Goal: Task Accomplishment & Management: Manage account settings

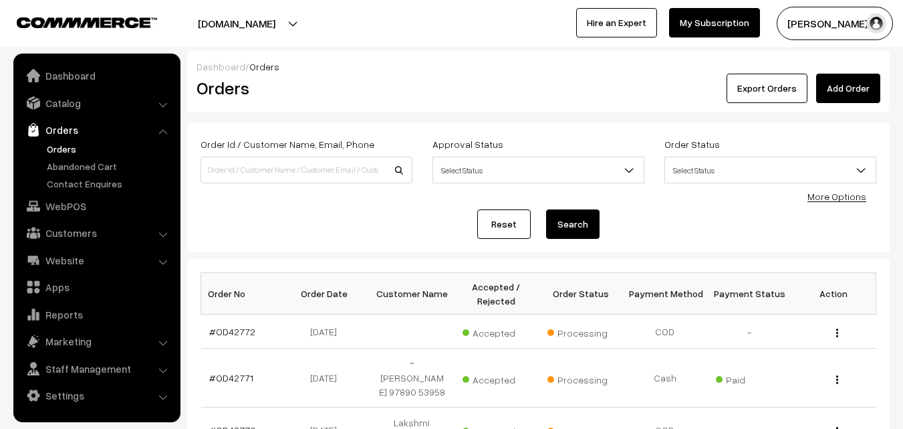
scroll to position [134, 0]
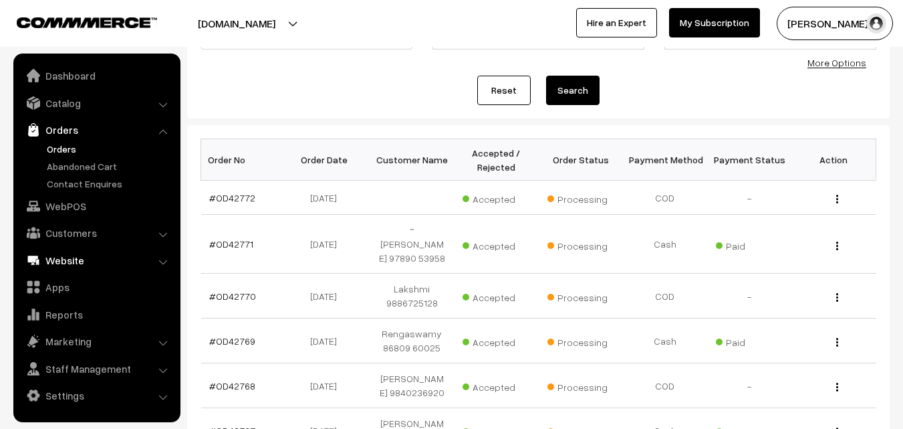
click at [66, 205] on link "WebPOS" at bounding box center [96, 206] width 159 height 24
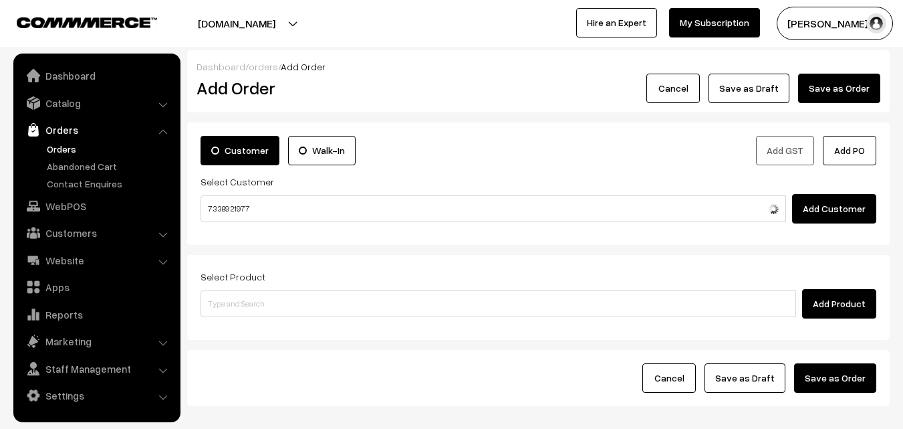
click at [236, 205] on input "73389 21977" at bounding box center [494, 208] width 586 height 27
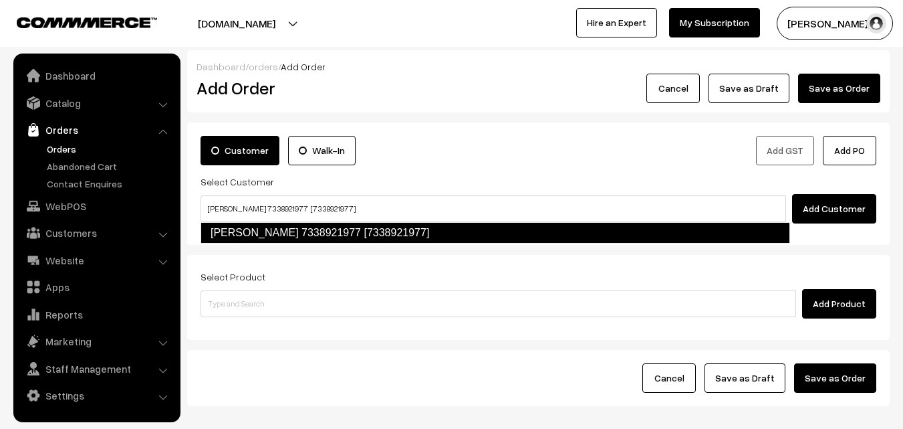
type input "Nagarajan 7338921977 [7338921977]"
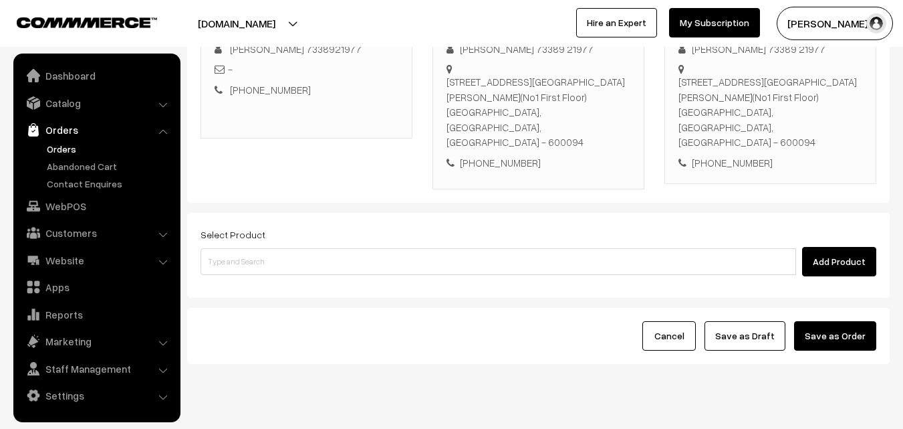
scroll to position [229, 0]
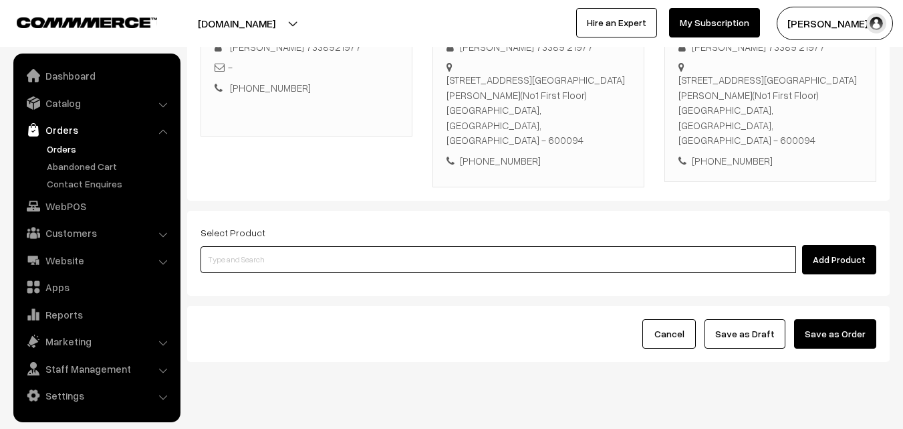
click at [290, 246] on input at bounding box center [499, 259] width 596 height 27
paste input "14th Puliyodharai Sadam"
type input "14th Puliyodharai Sadam"
click at [280, 260] on link "14th Puliyodharai Sadam" at bounding box center [499, 253] width 596 height 20
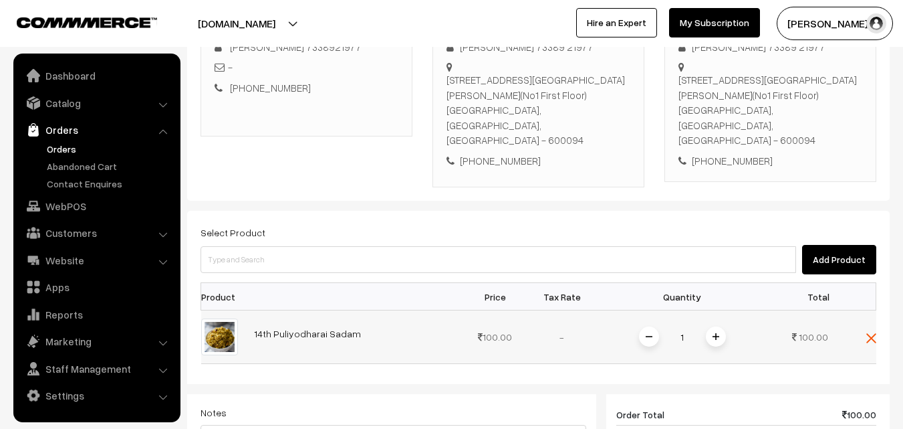
click at [725, 326] on span at bounding box center [716, 336] width 20 height 20
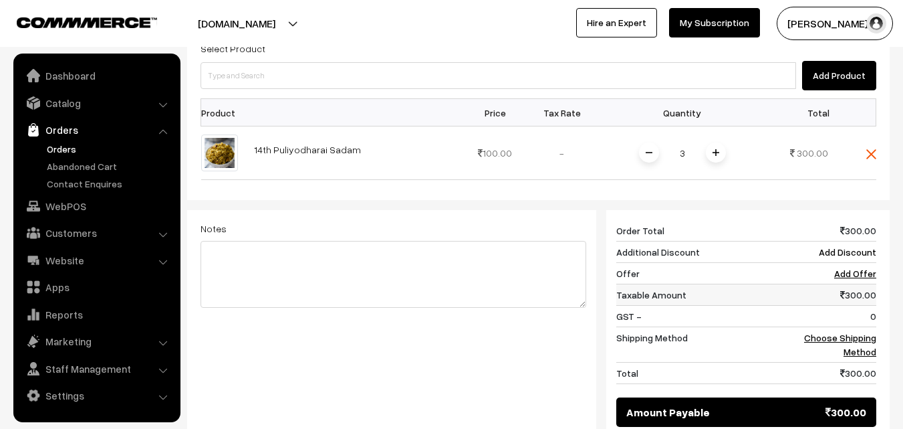
scroll to position [429, 0]
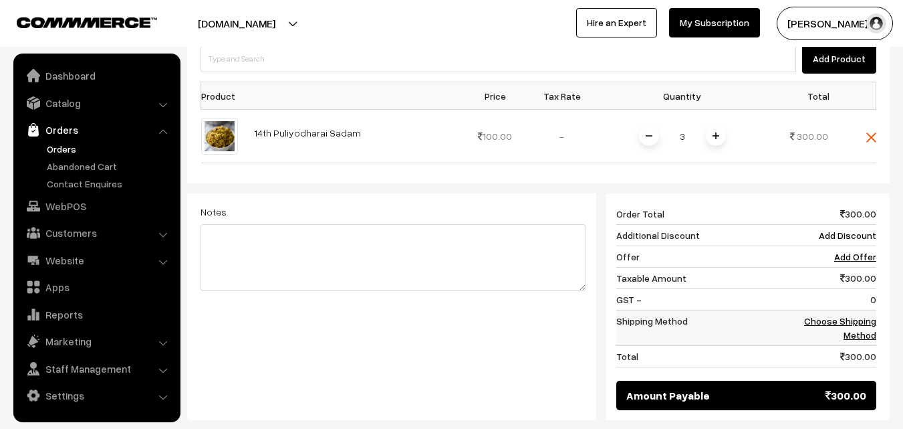
click at [860, 315] on link "Choose Shipping Method" at bounding box center [840, 327] width 72 height 25
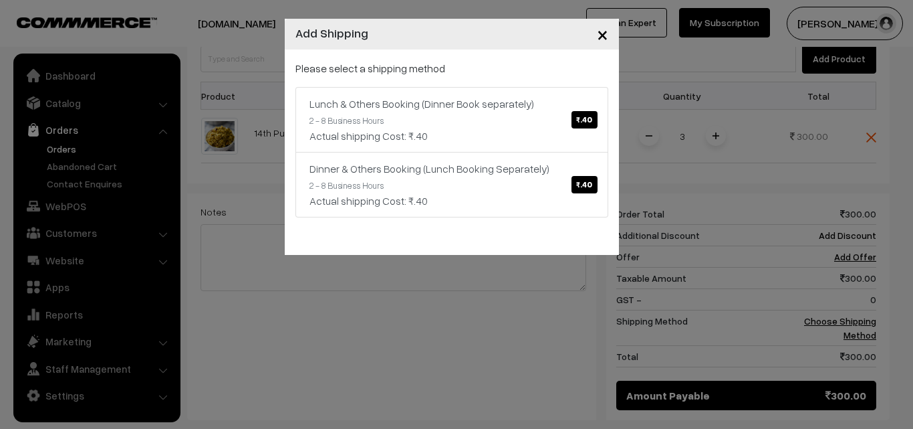
click at [521, 105] on div "Lunch & Others Booking (Dinner Book separately) ₹.40" at bounding box center [452, 104] width 285 height 16
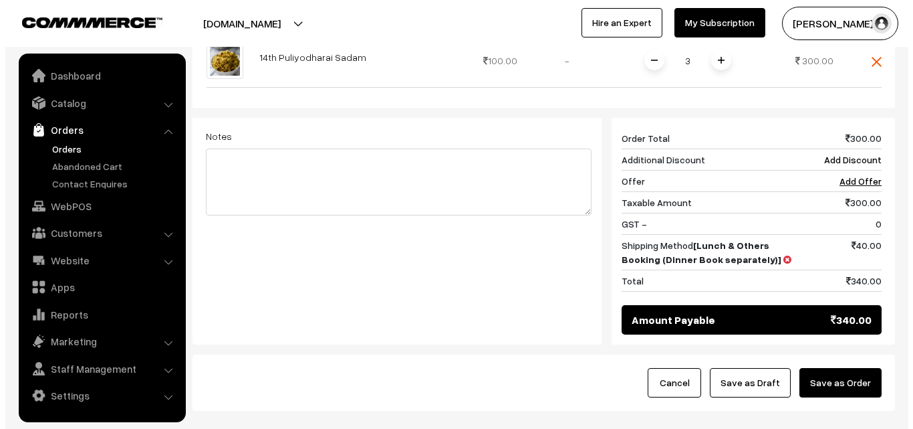
scroll to position [554, 0]
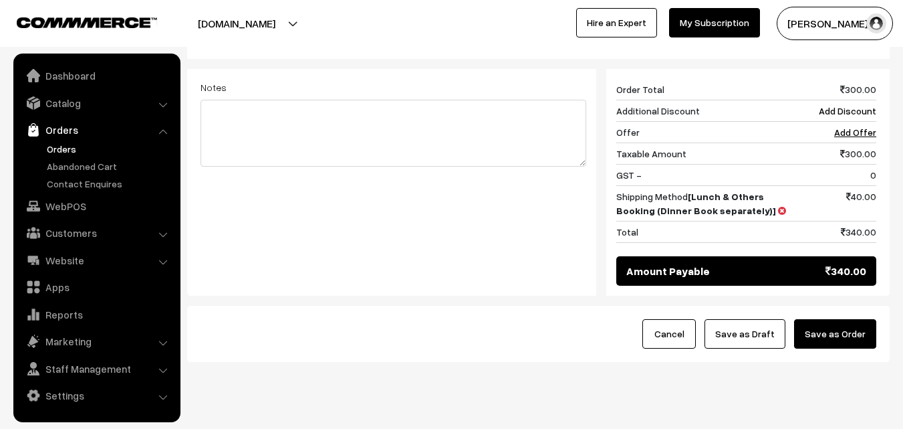
click at [852, 319] on button "Save as Order" at bounding box center [835, 333] width 82 height 29
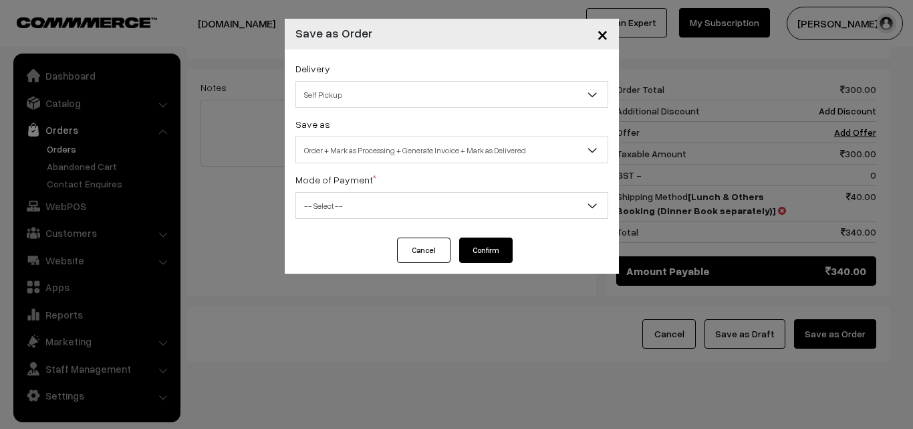
click at [397, 144] on span "Order + Mark as Processing + Generate Invoice + Mark as Delivered" at bounding box center [452, 149] width 312 height 23
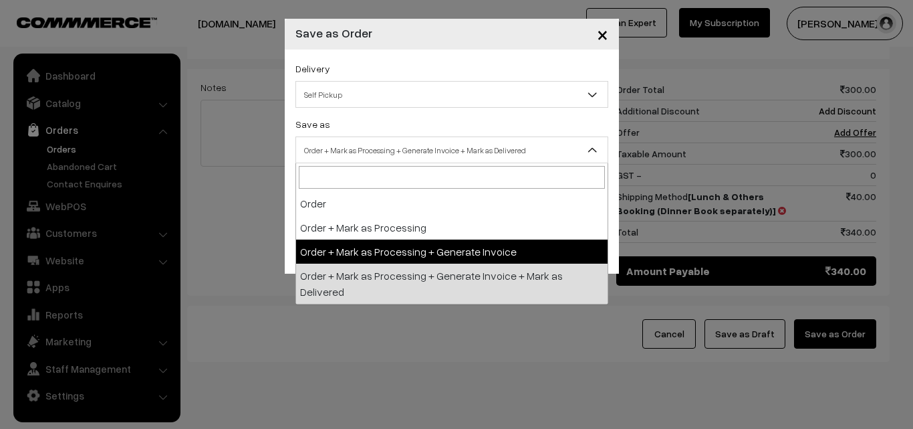
select select "3"
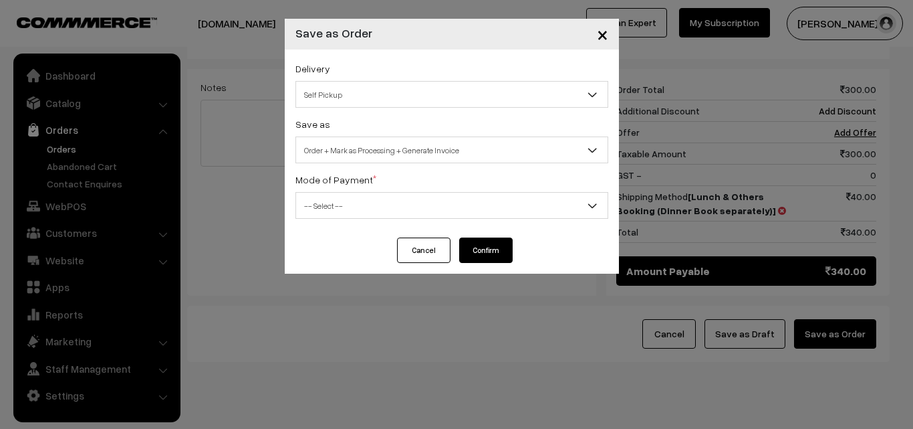
click at [334, 215] on span "-- Select --" at bounding box center [452, 205] width 312 height 23
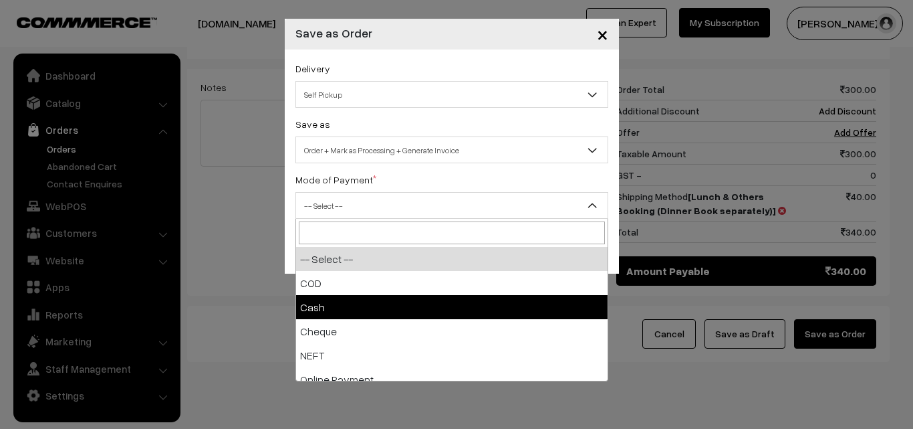
drag, startPoint x: 333, startPoint y: 306, endPoint x: 359, endPoint y: 294, distance: 28.7
select select "2"
checkbox input "true"
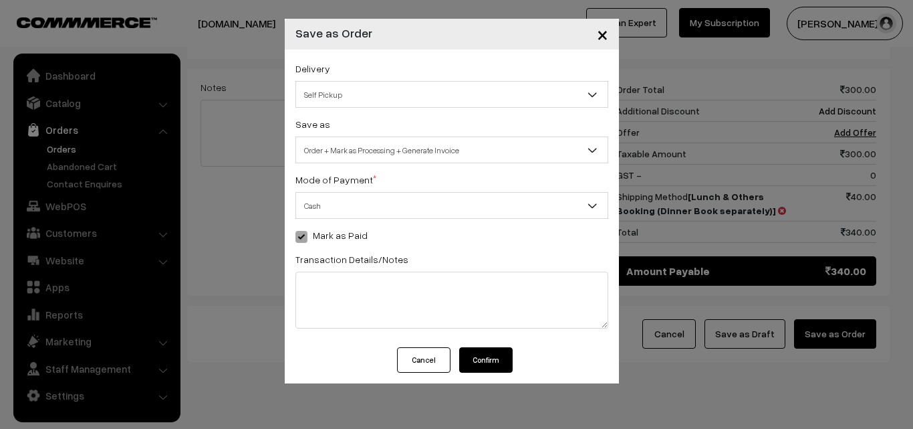
drag, startPoint x: 484, startPoint y: 362, endPoint x: 475, endPoint y: 341, distance: 22.5
click at [483, 358] on button "Confirm" at bounding box center [485, 359] width 53 height 25
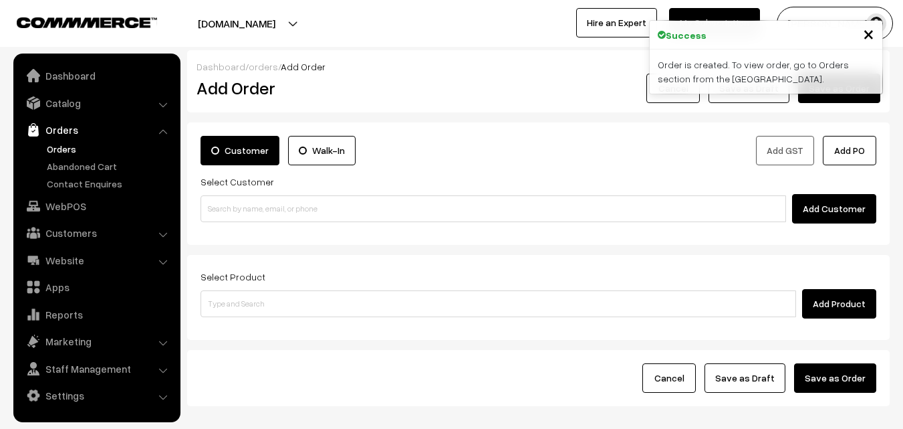
click at [55, 146] on link "Orders" at bounding box center [109, 149] width 132 height 14
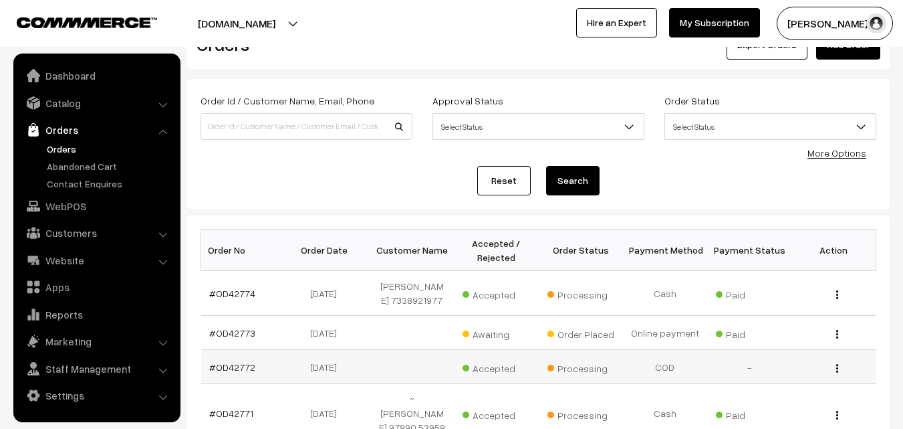
scroll to position [67, 0]
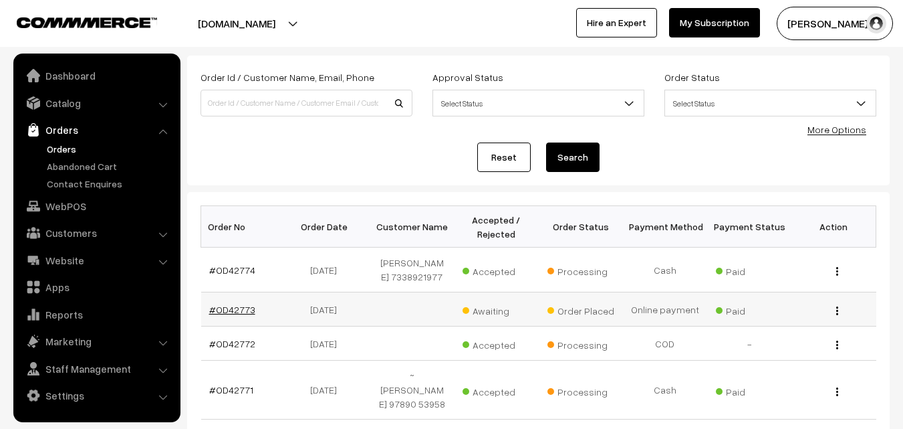
click at [229, 314] on link "#OD42773" at bounding box center [232, 309] width 46 height 11
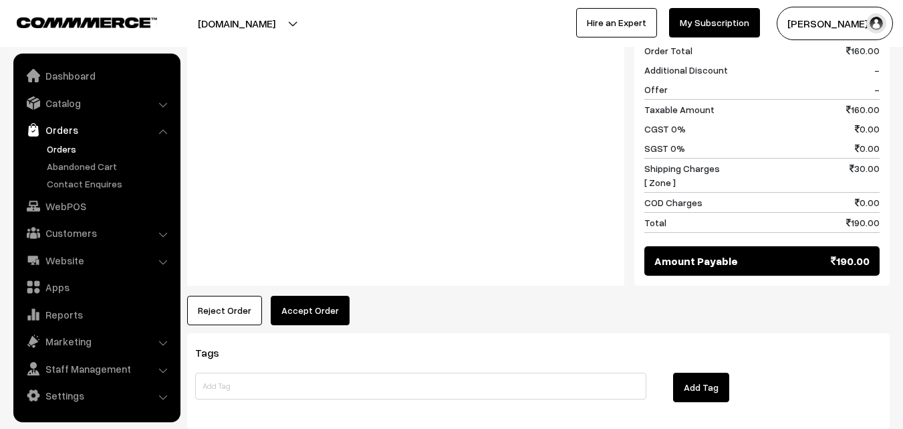
click at [285, 314] on button "Accept Order" at bounding box center [310, 310] width 79 height 29
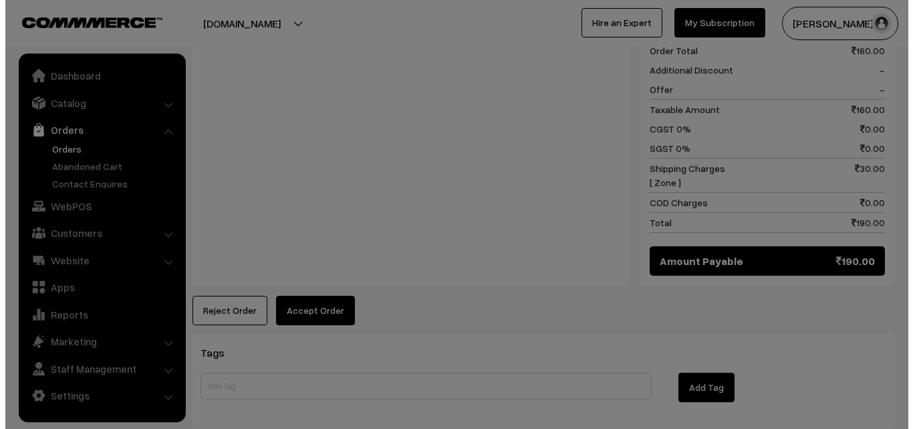
scroll to position [671, 0]
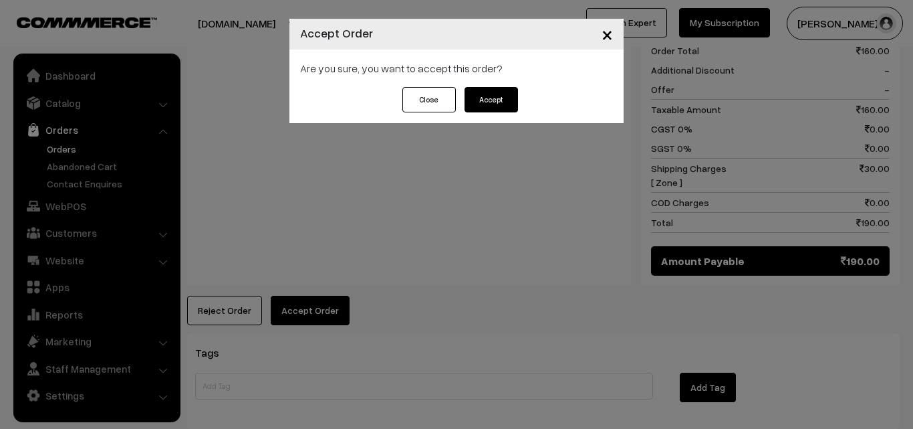
click at [485, 108] on button "Accept" at bounding box center [491, 99] width 53 height 25
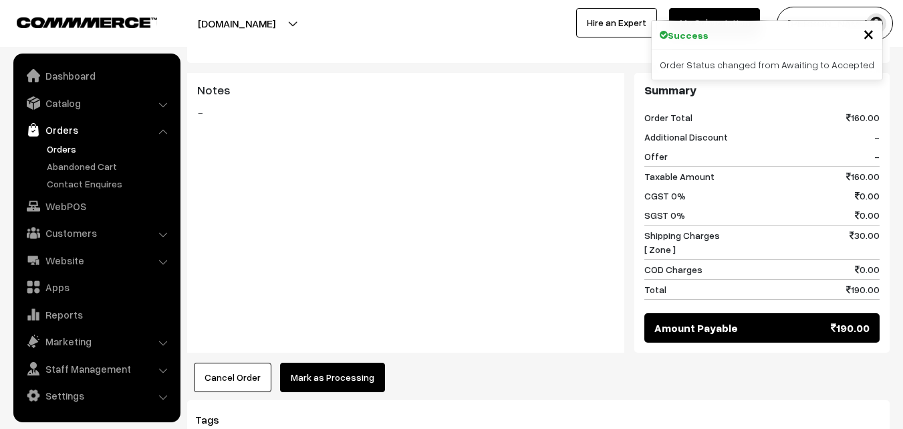
click at [331, 381] on button "Mark as Processing" at bounding box center [332, 376] width 105 height 29
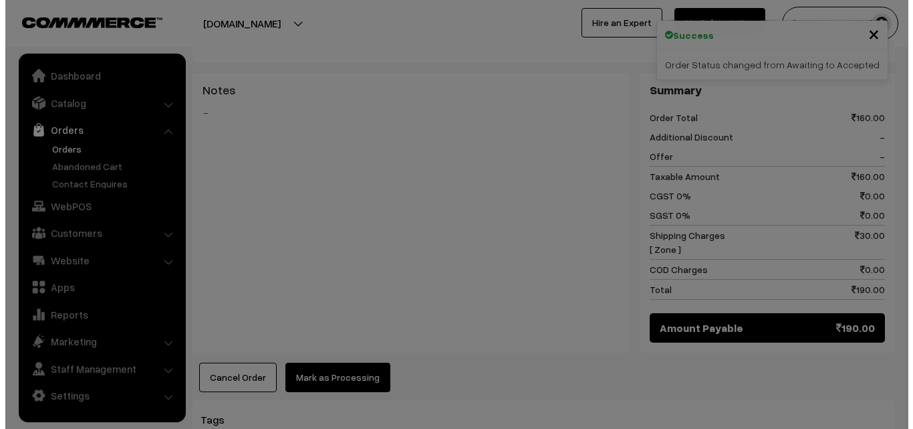
scroll to position [603, 0]
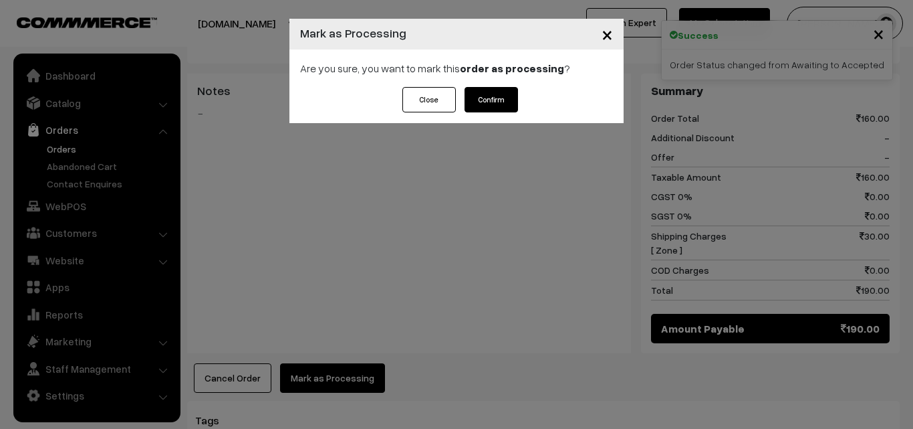
click at [494, 97] on button "Confirm" at bounding box center [491, 99] width 53 height 25
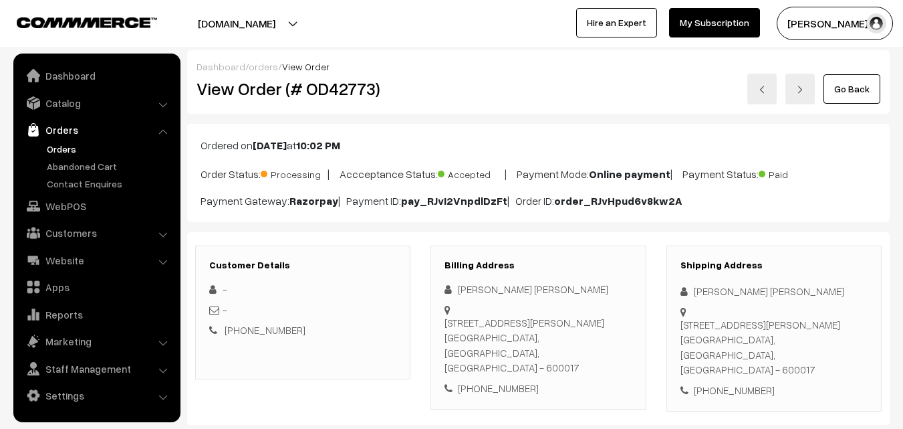
drag, startPoint x: 237, startPoint y: 92, endPoint x: 544, endPoint y: 92, distance: 306.2
click at [239, 92] on h2 "View Order (# OD42773)" at bounding box center [304, 88] width 215 height 21
drag, startPoint x: 544, startPoint y: 92, endPoint x: 528, endPoint y: 88, distance: 15.7
click at [542, 89] on div "View Order (# OD42773) Go Back" at bounding box center [539, 89] width 704 height 31
copy div "r (# OD42773)"
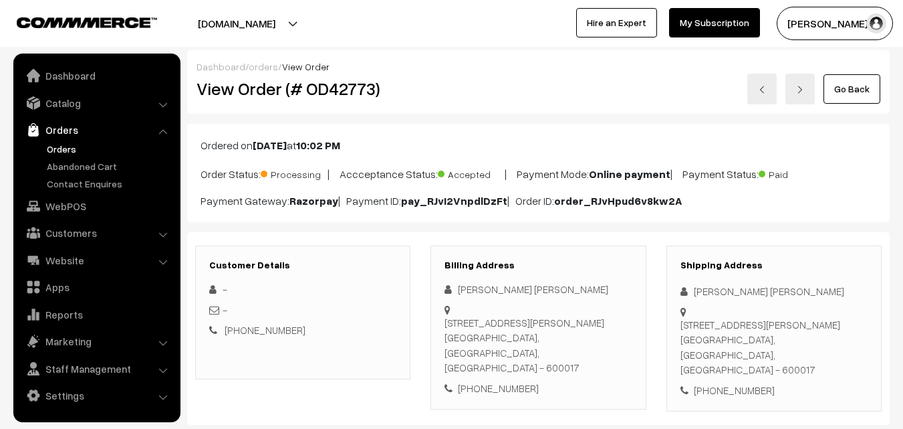
click at [250, 80] on h2 "View Order (# OD42773)" at bounding box center [304, 88] width 215 height 21
drag, startPoint x: 235, startPoint y: 90, endPoint x: 359, endPoint y: 96, distance: 124.5
click at [359, 96] on h2 "View Order (# OD42773)" at bounding box center [304, 88] width 215 height 21
copy h2 "Order (# OD427"
click at [399, 96] on h2 "View Order (# OD42773)" at bounding box center [304, 88] width 215 height 21
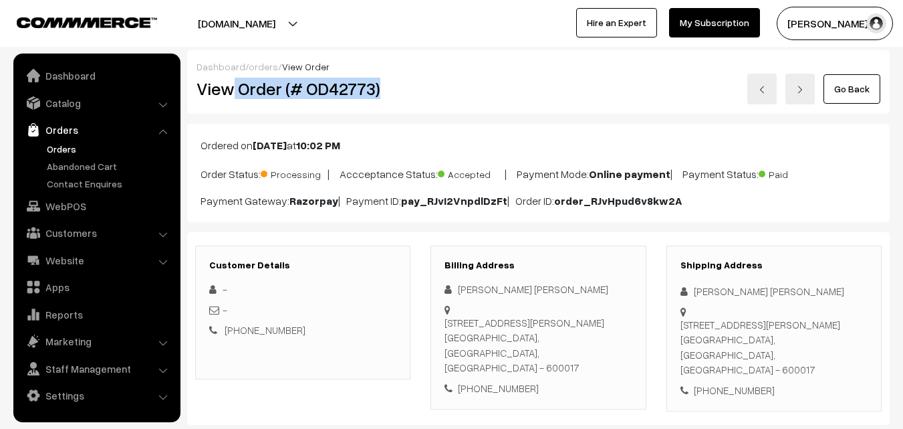
copy h2 "Order (# OD42773)"
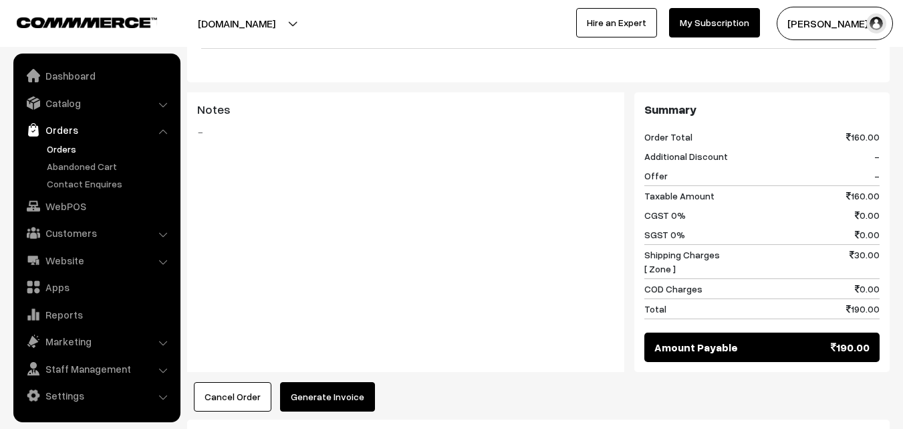
scroll to position [669, 0]
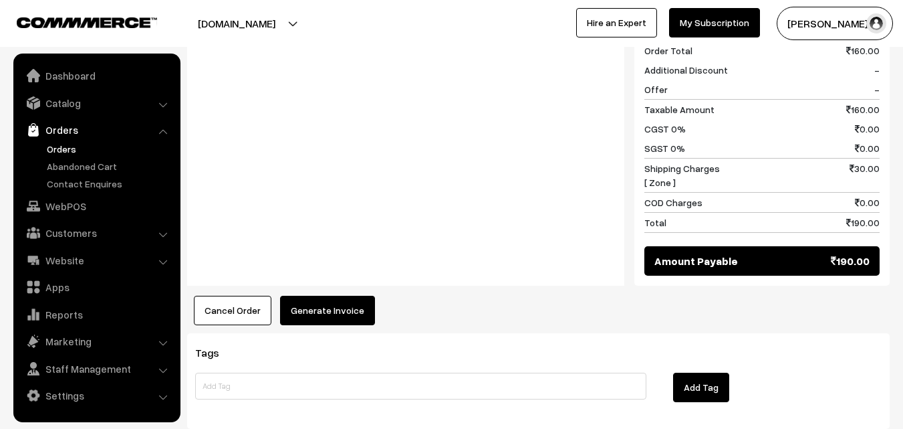
click at [336, 312] on button "Generate Invoice" at bounding box center [327, 310] width 95 height 29
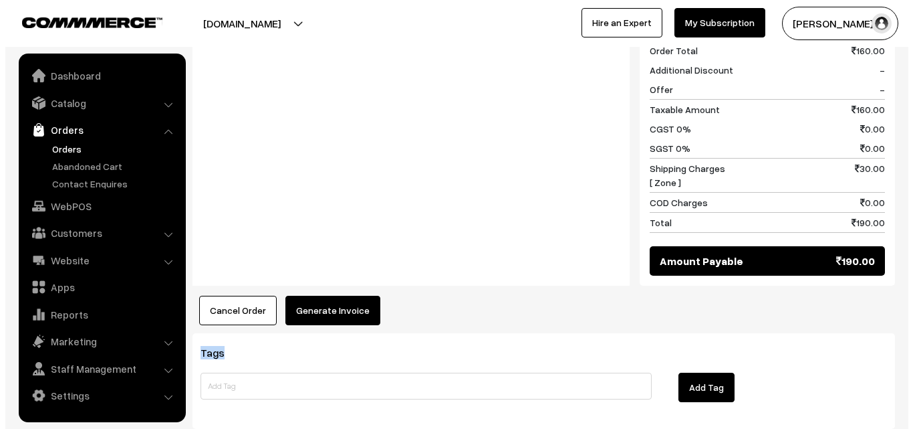
scroll to position [671, 0]
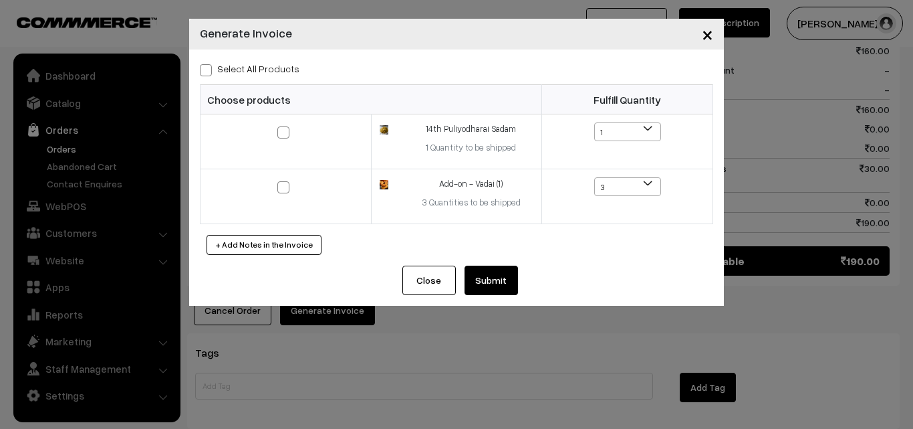
click at [274, 67] on label "Select All Products" at bounding box center [250, 69] width 100 height 14
click at [209, 67] on input "Select All Products" at bounding box center [204, 68] width 9 height 9
checkbox input "true"
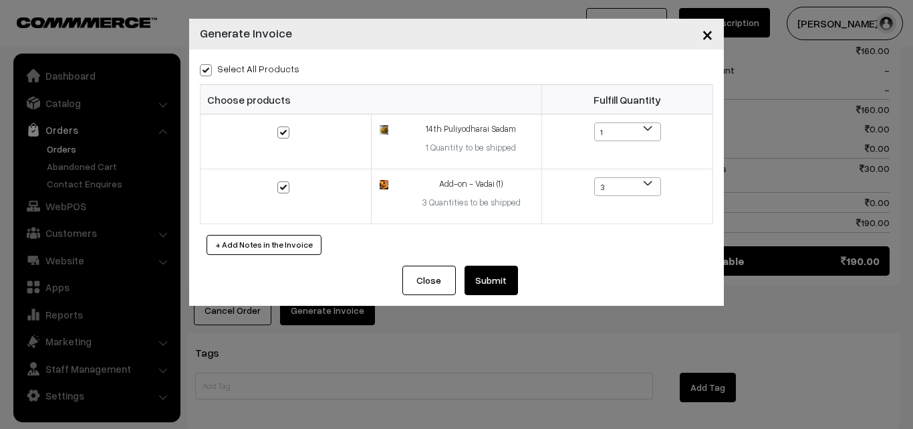
click at [487, 277] on button "Submit" at bounding box center [491, 279] width 53 height 29
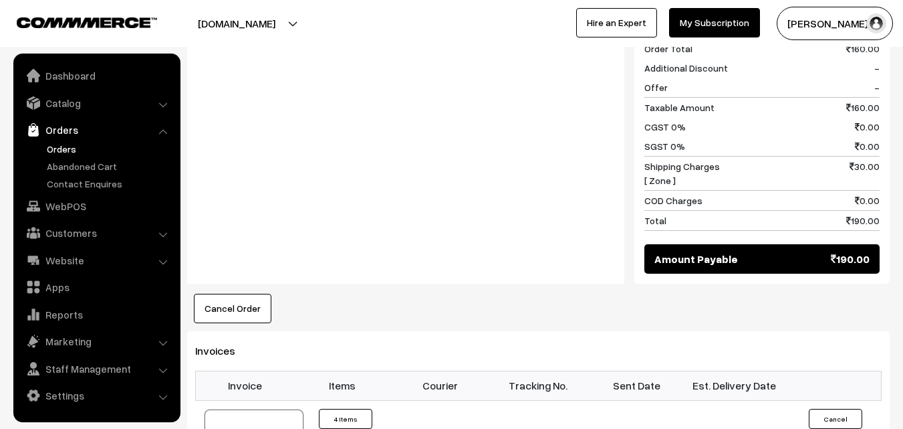
click at [64, 146] on link "Orders" at bounding box center [109, 149] width 132 height 14
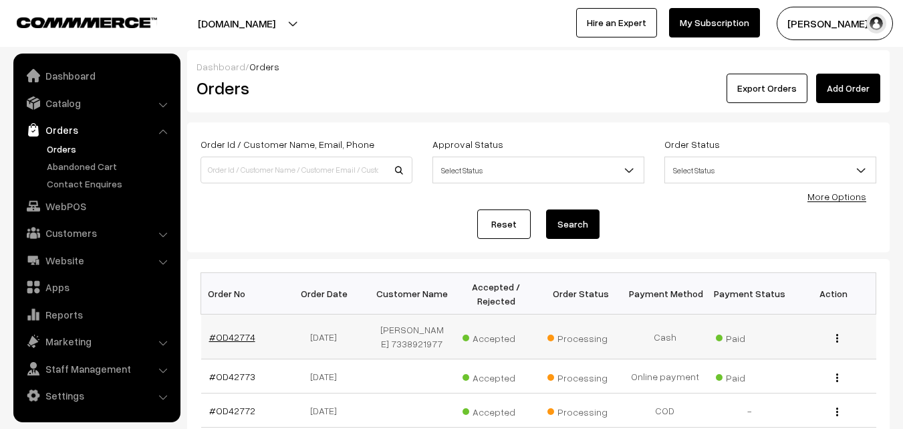
click at [220, 331] on link "#OD42774" at bounding box center [232, 336] width 46 height 11
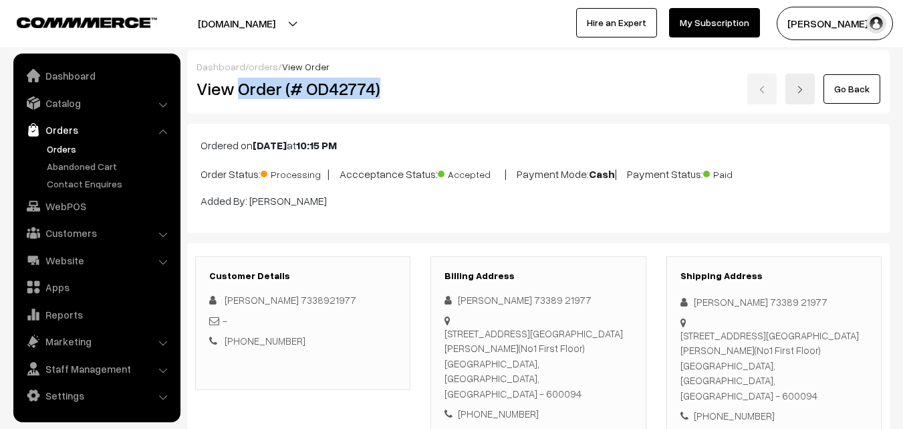
drag, startPoint x: 0, startPoint y: 0, endPoint x: 414, endPoint y: 95, distance: 424.6
click at [414, 95] on div "View Order (# OD42774)" at bounding box center [304, 89] width 235 height 31
click at [415, 94] on div "View Order (# OD42774)" at bounding box center [304, 89] width 235 height 31
click at [389, 80] on h2 "View Order (# OD42774)" at bounding box center [304, 88] width 215 height 21
click at [386, 88] on h2 "View Order (# OD42774)" at bounding box center [304, 88] width 215 height 21
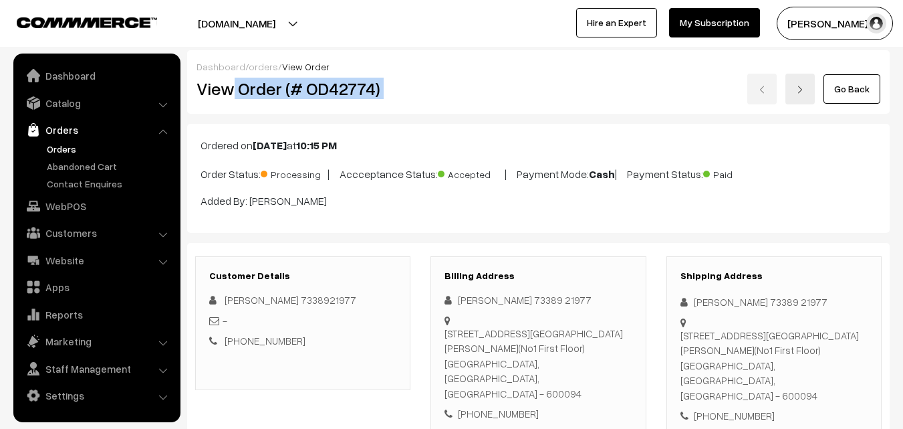
copy div "Order (# OD42774)"
drag, startPoint x: 235, startPoint y: 90, endPoint x: 496, endPoint y: 114, distance: 261.8
click at [511, 91] on div "View Order (# OD42774) Go Back" at bounding box center [539, 89] width 704 height 31
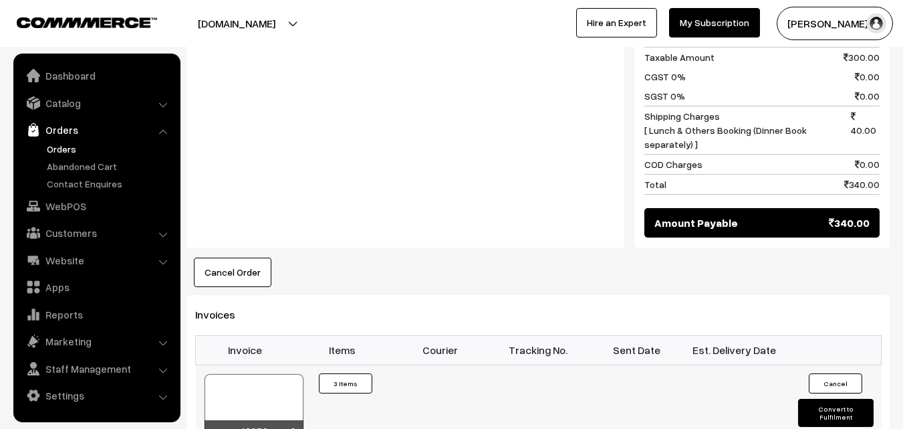
scroll to position [735, 0]
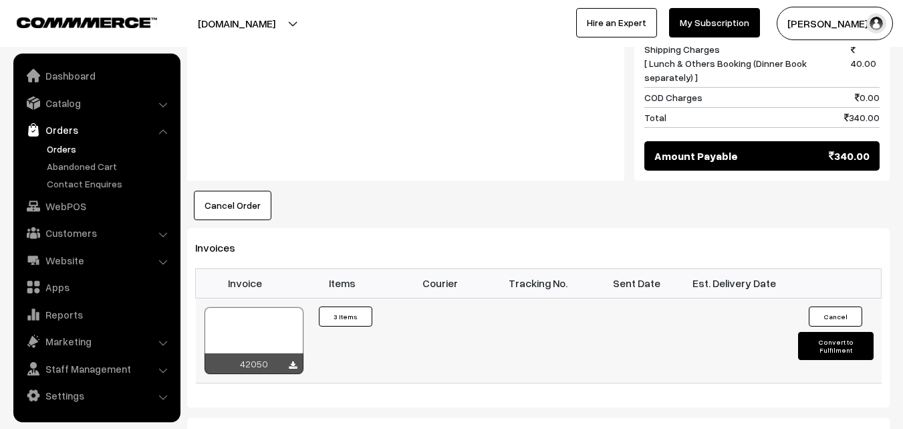
click at [264, 298] on td "42050" at bounding box center [245, 340] width 98 height 85
click at [271, 307] on div at bounding box center [254, 340] width 99 height 67
